Goal: Find specific page/section: Find specific page/section

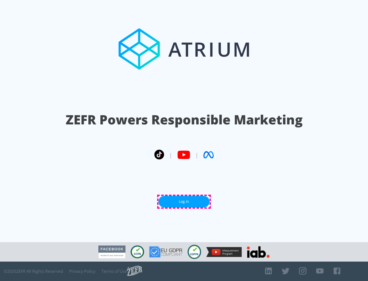
click at [184, 202] on link "Log In" at bounding box center [183, 202] width 51 height 12
